Goal: Task Accomplishment & Management: Use online tool/utility

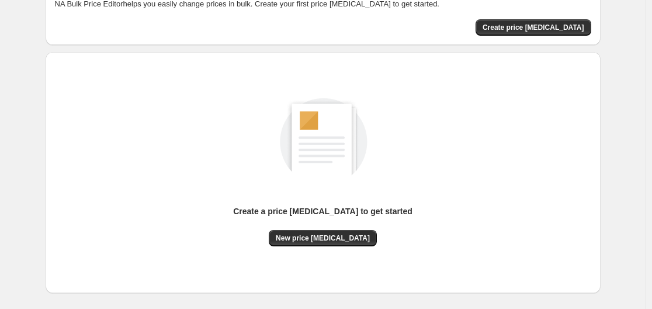
scroll to position [117, 0]
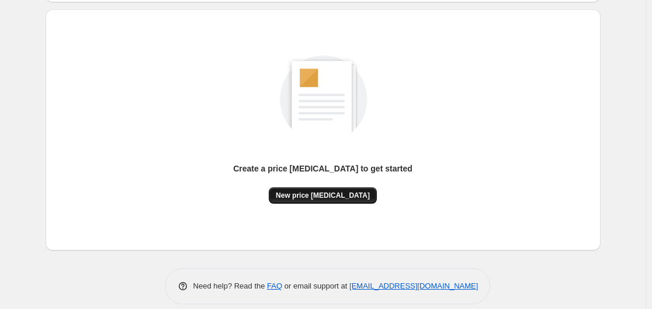
click at [340, 195] on span "New price [MEDICAL_DATA]" at bounding box center [323, 195] width 94 height 9
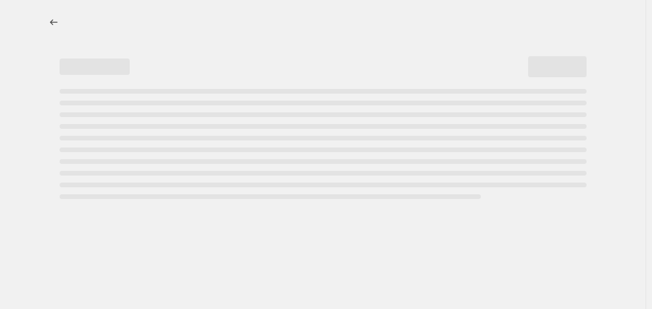
select select "percentage"
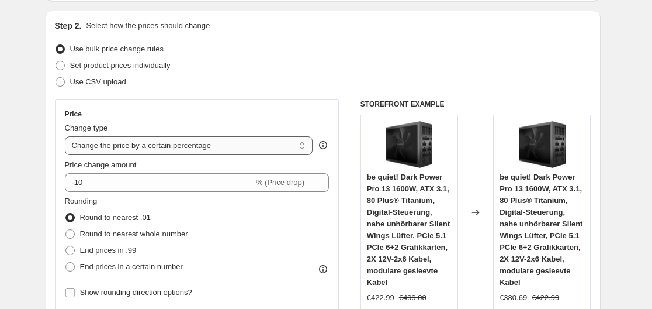
scroll to position [117, 0]
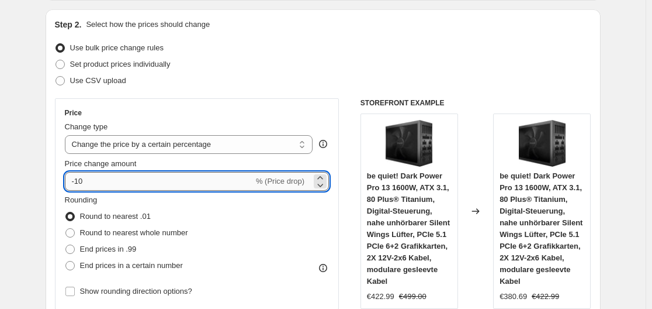
click at [230, 181] on input "-10" at bounding box center [159, 181] width 189 height 19
type input "-1"
type input "-35"
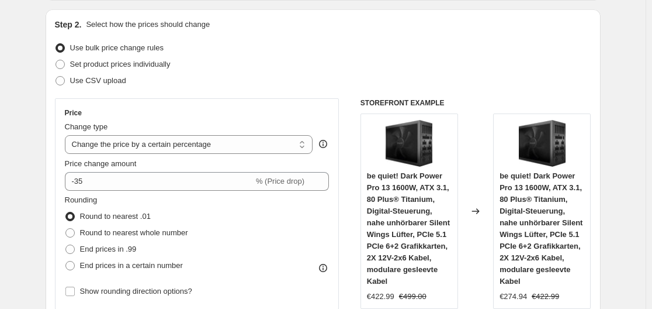
click at [375, 46] on div "Use bulk price change rules" at bounding box center [323, 48] width 537 height 16
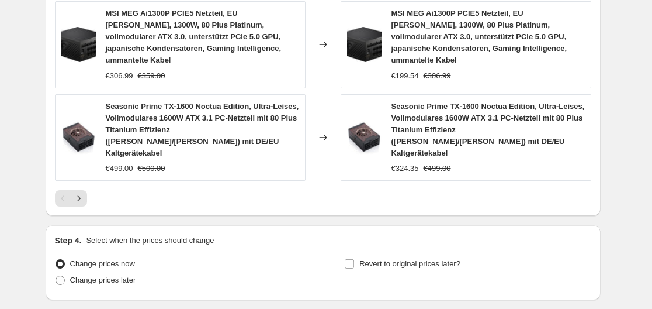
scroll to position [996, 0]
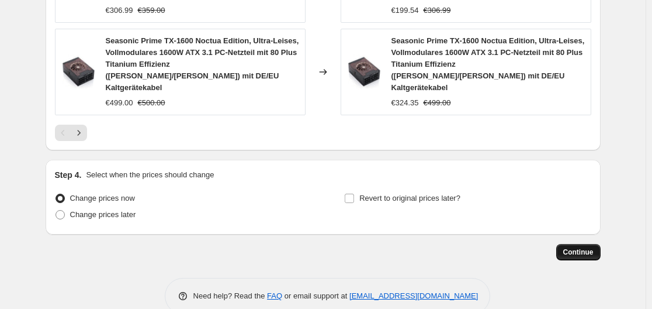
click at [594, 247] on span "Continue" at bounding box center [579, 251] width 30 height 9
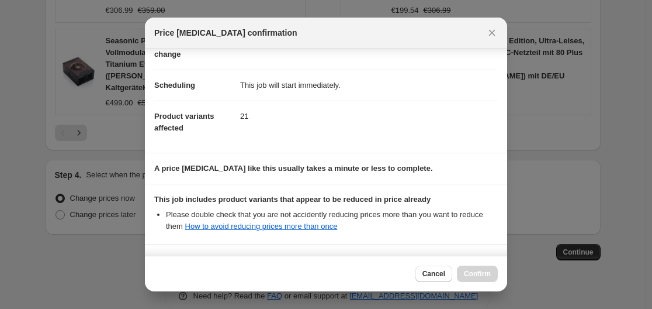
scroll to position [184, 0]
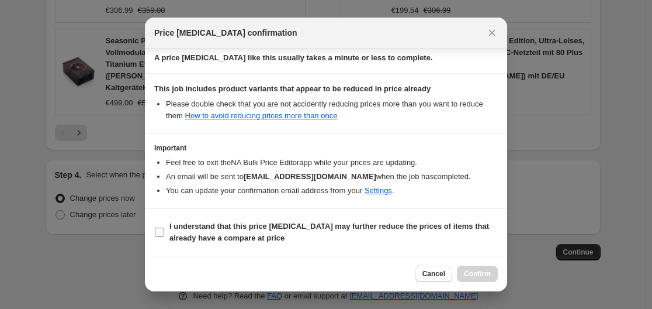
click at [370, 226] on b "I understand that this price [MEDICAL_DATA] may further reduce the prices of it…" at bounding box center [330, 232] width 320 height 20
click at [164, 227] on input "I understand that this price [MEDICAL_DATA] may further reduce the prices of it…" at bounding box center [159, 231] width 9 height 9
checkbox input "true"
click at [489, 273] on span "Confirm" at bounding box center [477, 273] width 27 height 9
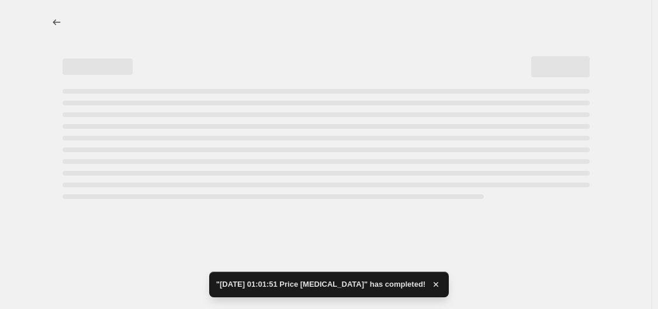
select select "percentage"
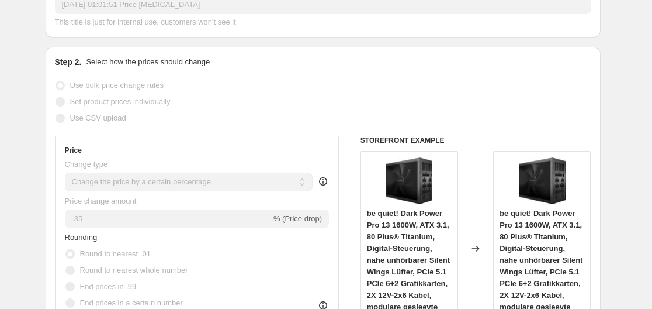
scroll to position [3, 0]
